Goal: Information Seeking & Learning: Learn about a topic

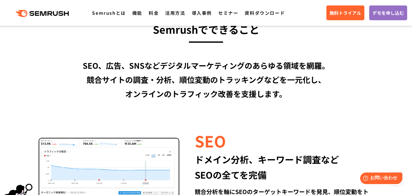
scroll to position [467, 0]
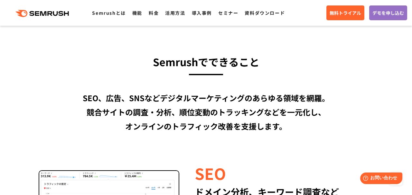
click at [206, 122] on div "SEO、広告、SNSなどデジタルマーケティングのあらゆる領域を網羅。 競合サイトの調査・分析、順位変動のトラッキングなどを一元化し、 オンラインのトラフィック…" at bounding box center [206, 112] width 370 height 42
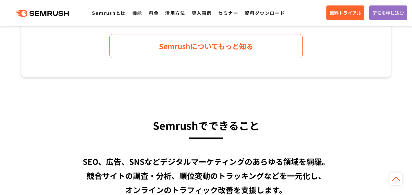
scroll to position [404, 0]
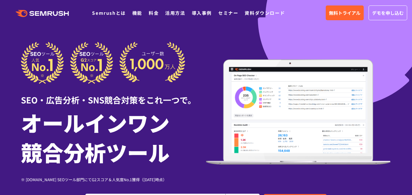
scroll to position [18, 0]
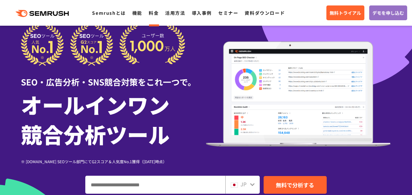
click at [151, 14] on link "料金" at bounding box center [154, 13] width 10 height 6
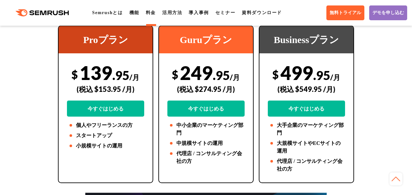
scroll to position [159, 0]
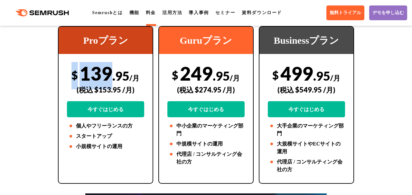
drag, startPoint x: 72, startPoint y: 75, endPoint x: 107, endPoint y: 76, distance: 34.7
click at [107, 76] on div "$ 139 .95 /月 (税込 $153.95 /月) 今すぐはじめる" at bounding box center [105, 89] width 77 height 55
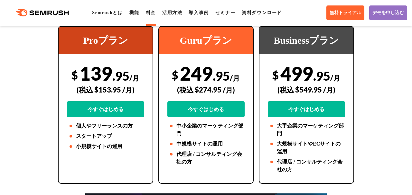
click at [97, 87] on div "(税込 $153.95 /月)" at bounding box center [105, 89] width 77 height 23
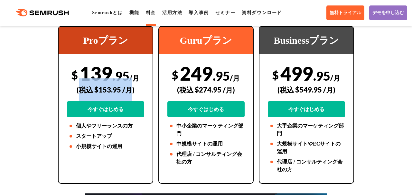
drag, startPoint x: 79, startPoint y: 87, endPoint x: 130, endPoint y: 87, distance: 50.8
click at [130, 87] on div "(税込 $153.95 /月)" at bounding box center [105, 89] width 77 height 23
copy div "税込 $153.95 /月"
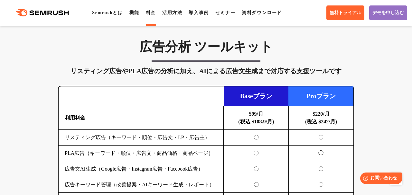
scroll to position [691, 0]
